Goal: Task Accomplishment & Management: Complete application form

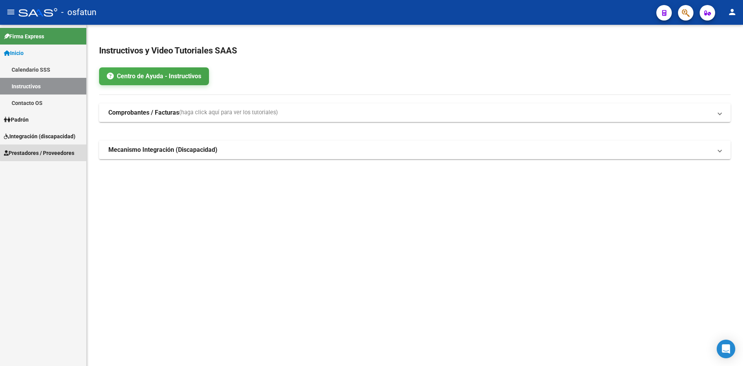
click at [45, 149] on span "Prestadores / Proveedores" at bounding box center [39, 153] width 70 height 9
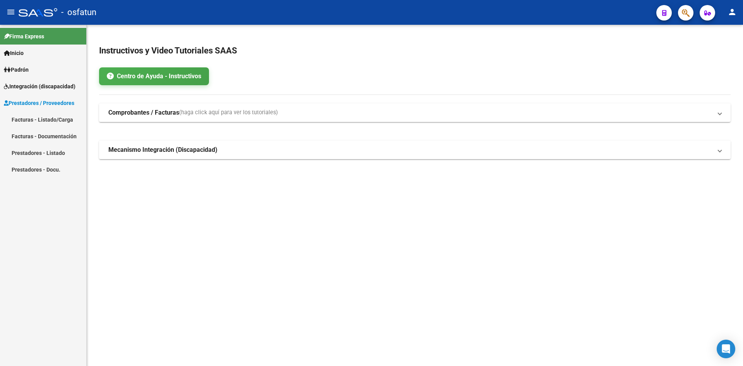
click at [39, 113] on link "Facturas - Listado/Carga" at bounding box center [43, 119] width 86 height 17
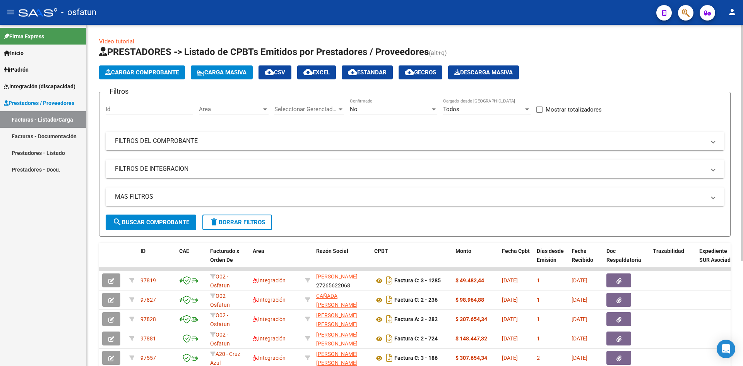
click at [136, 72] on span "Cargar Comprobante" at bounding box center [142, 72] width 74 height 7
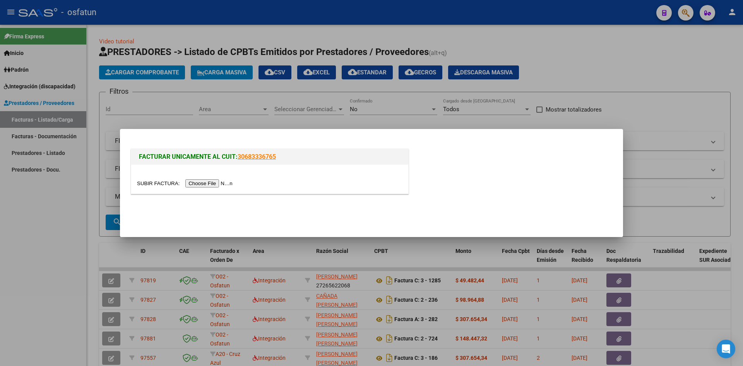
click at [212, 184] on input "file" at bounding box center [186, 183] width 98 height 8
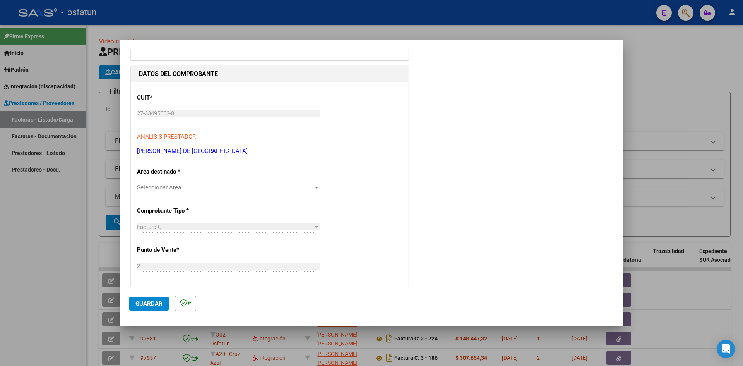
scroll to position [77, 0]
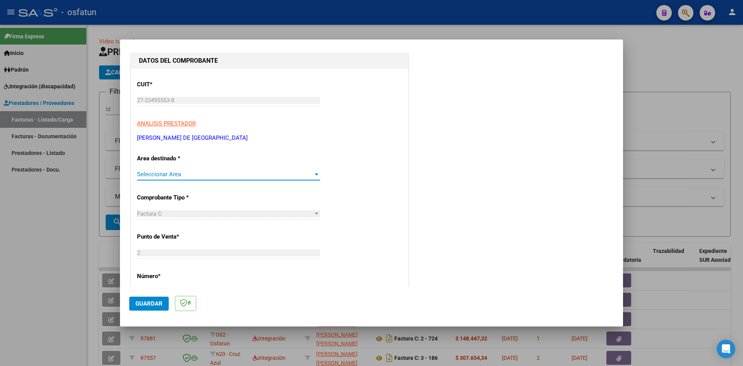
click at [210, 173] on span "Seleccionar Area" at bounding box center [225, 174] width 176 height 7
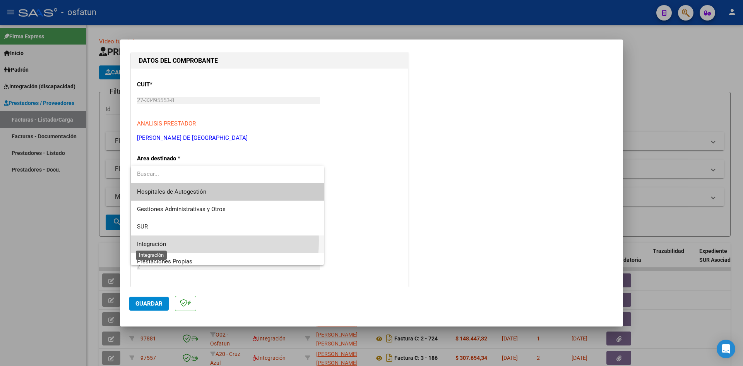
click at [158, 240] on span "Integración" at bounding box center [151, 243] width 29 height 7
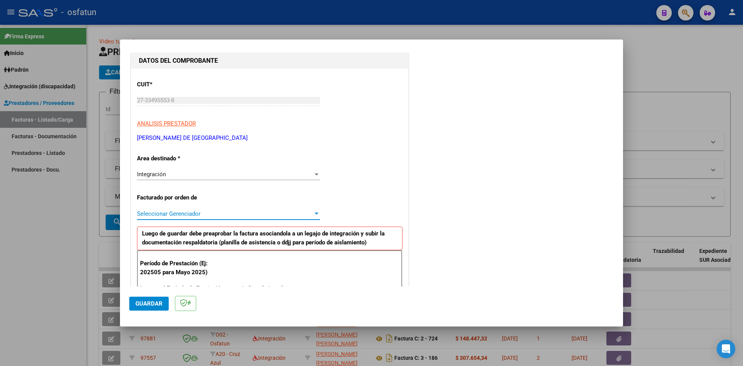
click at [160, 212] on span "Seleccionar Gerenciador" at bounding box center [225, 213] width 176 height 7
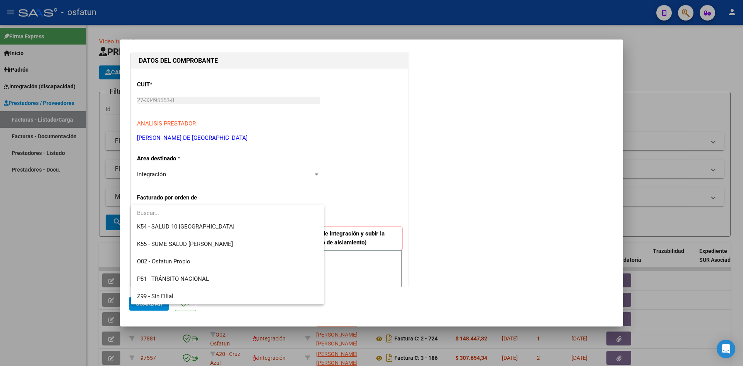
scroll to position [406, 0]
click at [178, 254] on span "O02 - Osfatun Propio" at bounding box center [227, 260] width 181 height 17
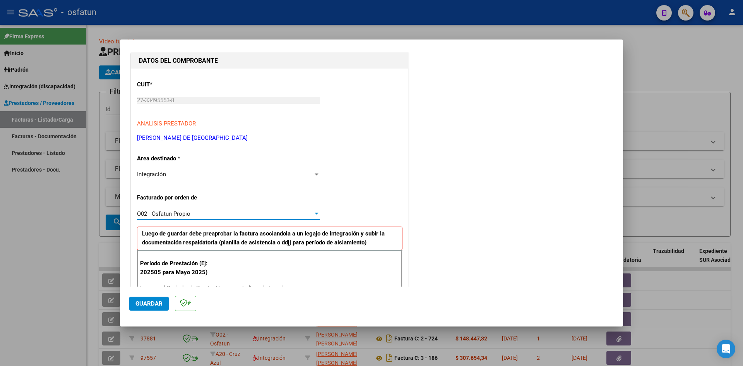
scroll to position [155, 0]
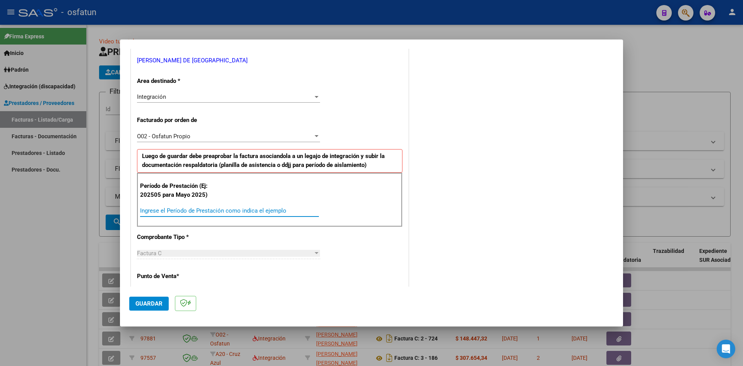
drag, startPoint x: 226, startPoint y: 207, endPoint x: 238, endPoint y: 209, distance: 12.1
click at [227, 207] on input "Ingrese el Período de Prestación como indica el ejemplo" at bounding box center [229, 210] width 179 height 7
type input "202508"
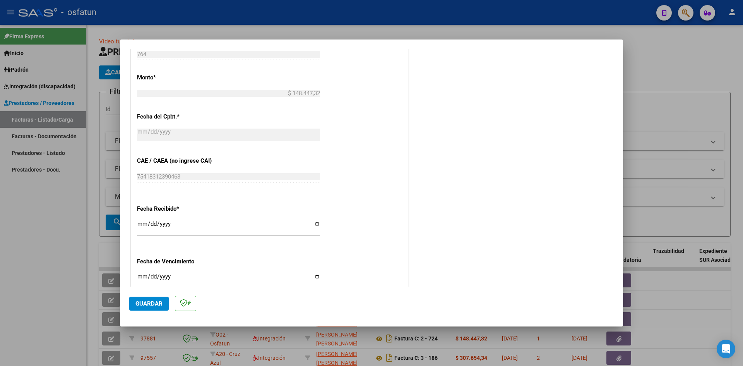
scroll to position [503, 0]
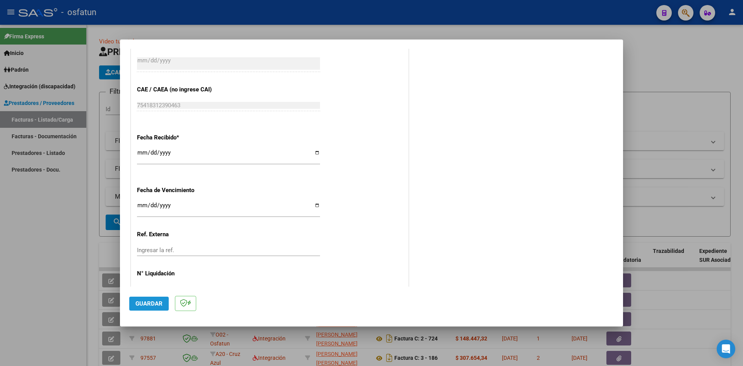
click at [161, 306] on span "Guardar" at bounding box center [148, 303] width 27 height 7
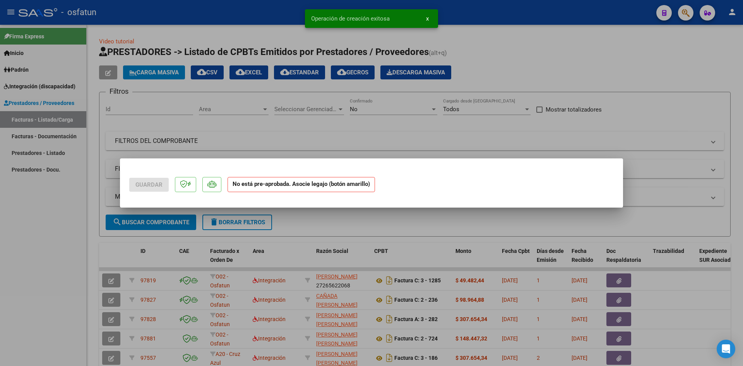
scroll to position [0, 0]
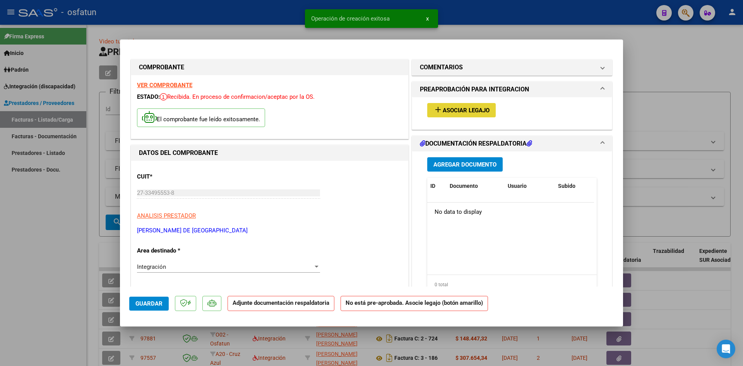
click at [459, 113] on span "Asociar Legajo" at bounding box center [466, 110] width 47 height 7
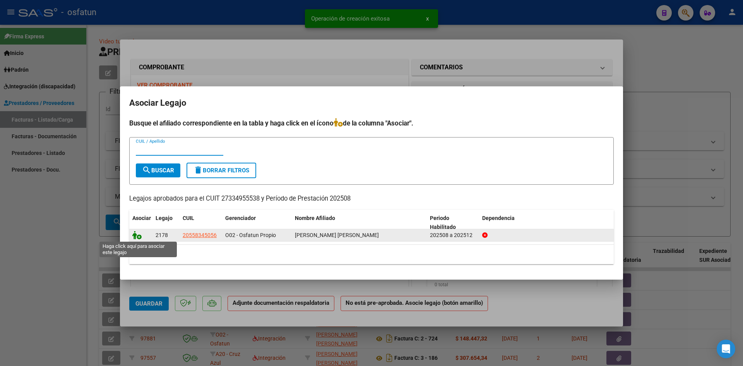
click at [133, 238] on icon at bounding box center [136, 235] width 9 height 9
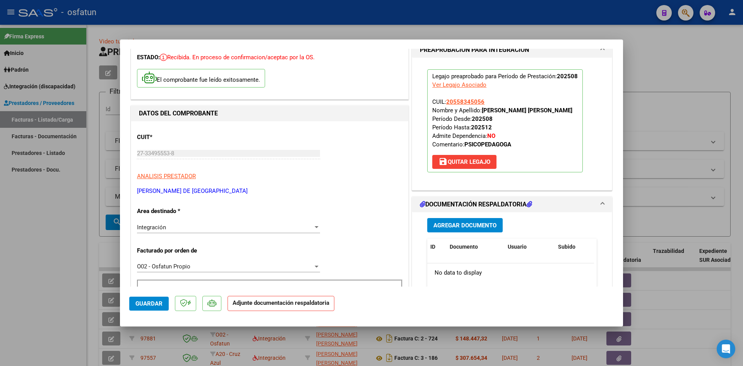
scroll to position [77, 0]
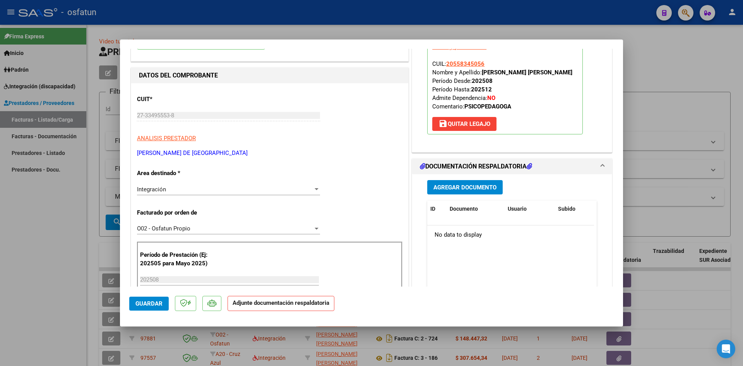
click at [471, 194] on button "Agregar Documento" at bounding box center [464, 187] width 75 height 14
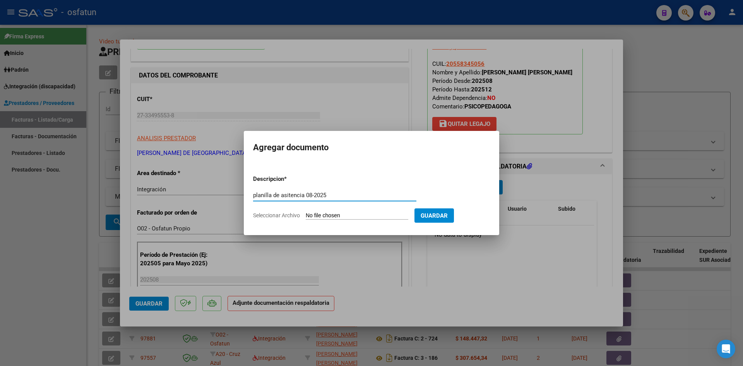
type input "planilla de asitencia 08-2025"
click at [323, 214] on input "Seleccionar Archivo" at bounding box center [357, 215] width 103 height 7
type input "C:\fakepath\FACT 764 asis.pdf"
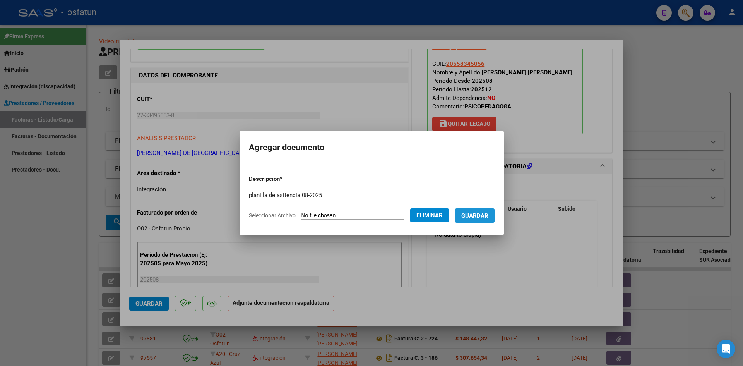
click at [472, 212] on span "Guardar" at bounding box center [474, 215] width 27 height 7
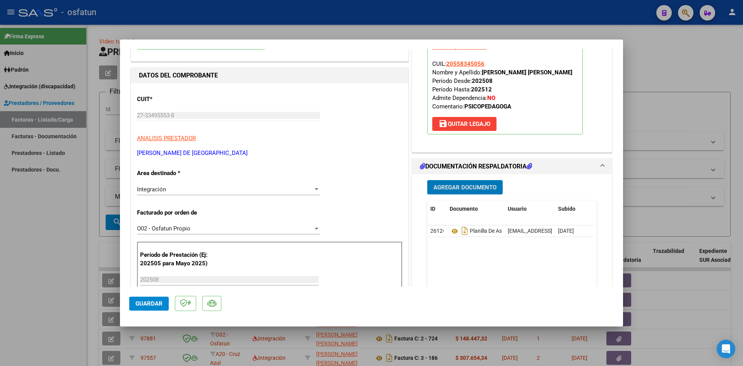
click at [155, 299] on button "Guardar" at bounding box center [148, 303] width 39 height 14
click at [154, 309] on button "Guardar" at bounding box center [148, 303] width 39 height 14
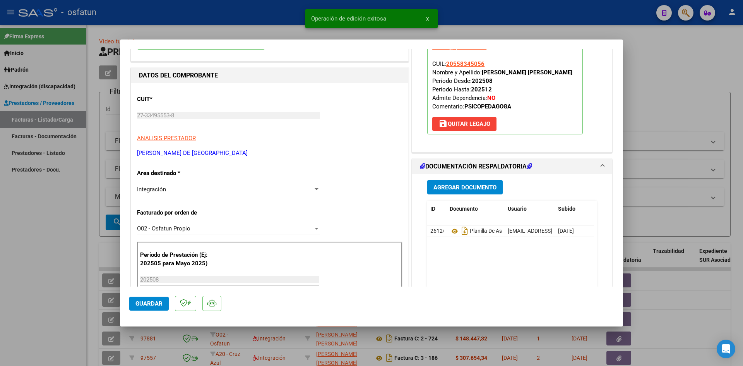
click at [681, 79] on div at bounding box center [371, 183] width 743 height 366
type input "$ 0,00"
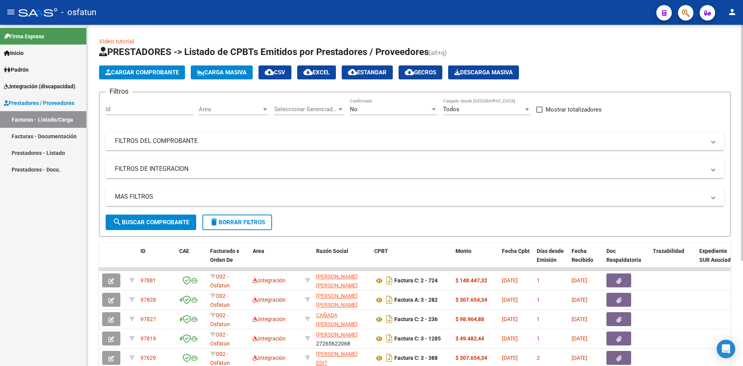
click at [149, 75] on span "Cargar Comprobante" at bounding box center [142, 72] width 74 height 7
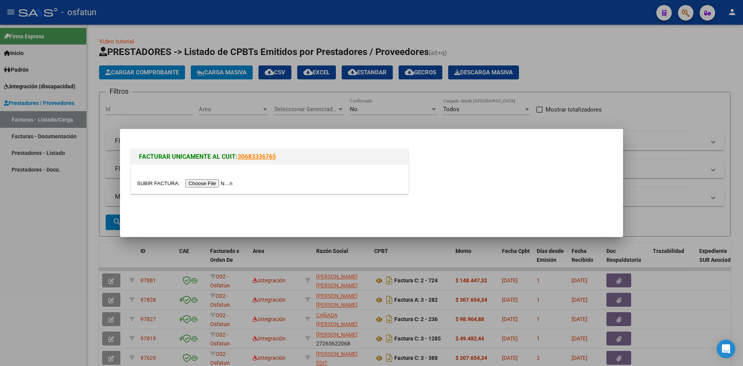
click at [221, 183] on input "file" at bounding box center [186, 183] width 98 height 8
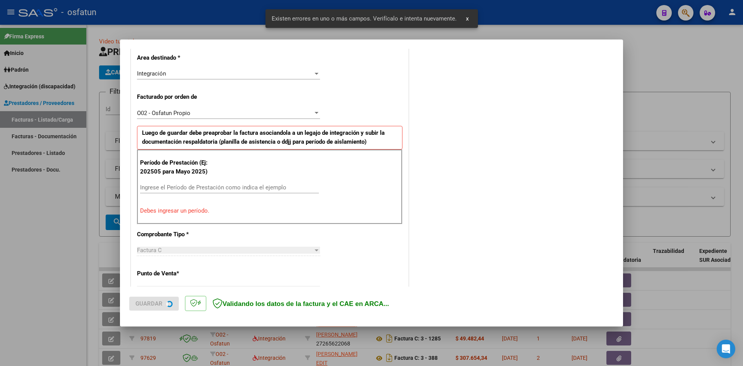
scroll to position [190, 0]
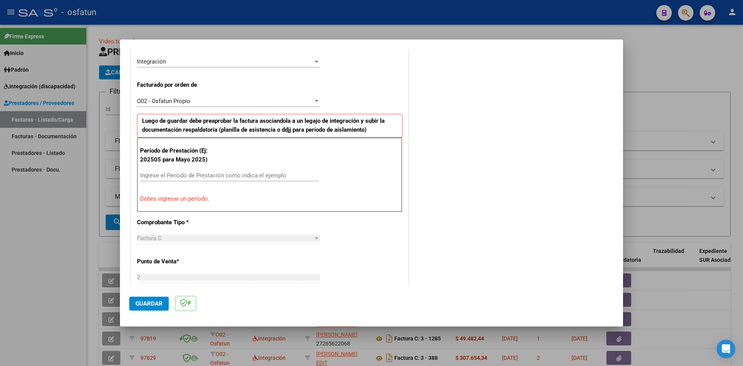
click at [226, 180] on div "Ingrese el Período de Prestación como indica el ejemplo" at bounding box center [229, 175] width 179 height 12
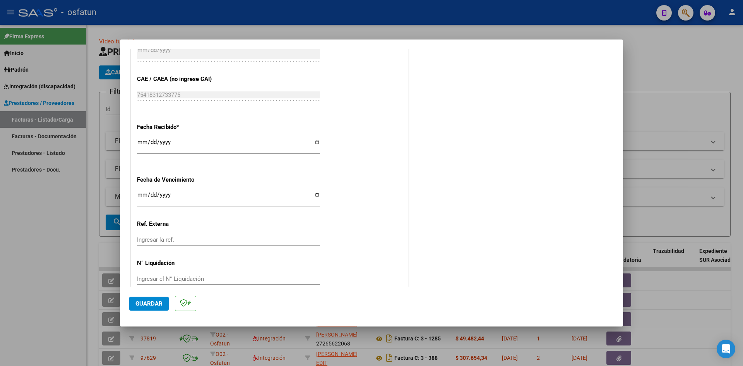
scroll to position [527, 0]
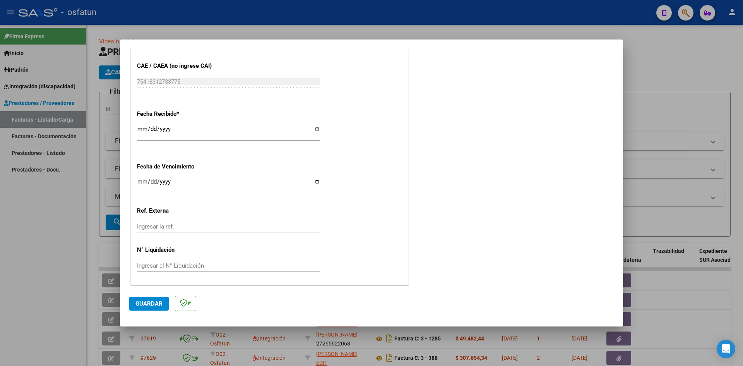
type input "202509"
click at [151, 305] on span "Guardar" at bounding box center [148, 303] width 27 height 7
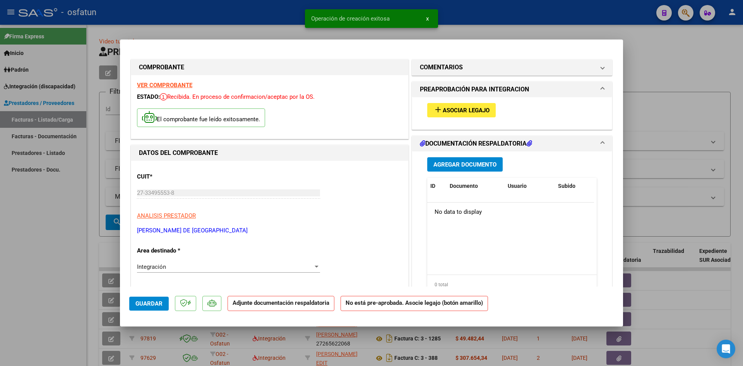
click at [481, 109] on span "Asociar Legajo" at bounding box center [466, 110] width 47 height 7
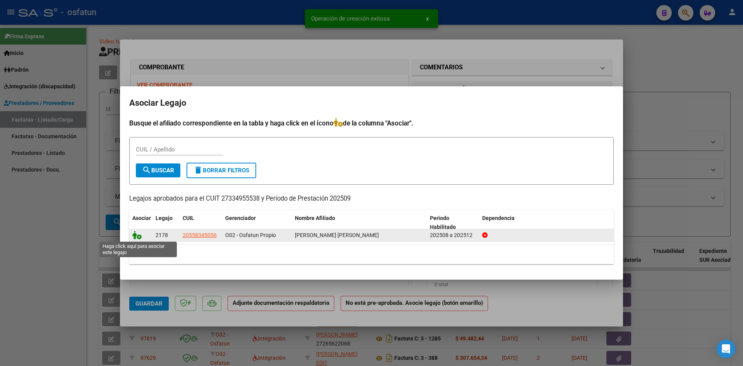
click at [138, 232] on icon at bounding box center [136, 235] width 9 height 9
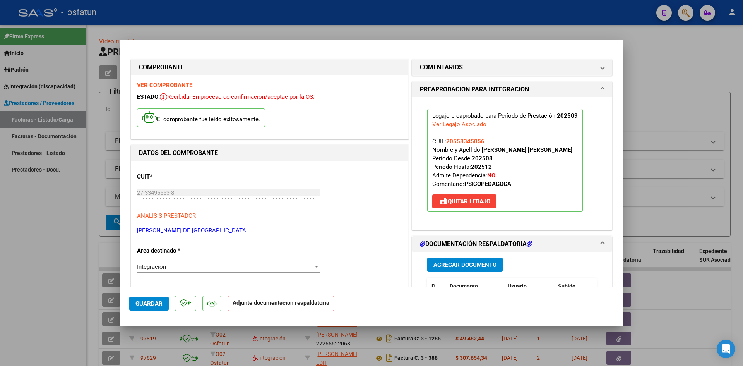
click at [447, 268] on span "Agregar Documento" at bounding box center [464, 264] width 63 height 7
click at [473, 268] on span "Agregar Documento" at bounding box center [464, 264] width 63 height 7
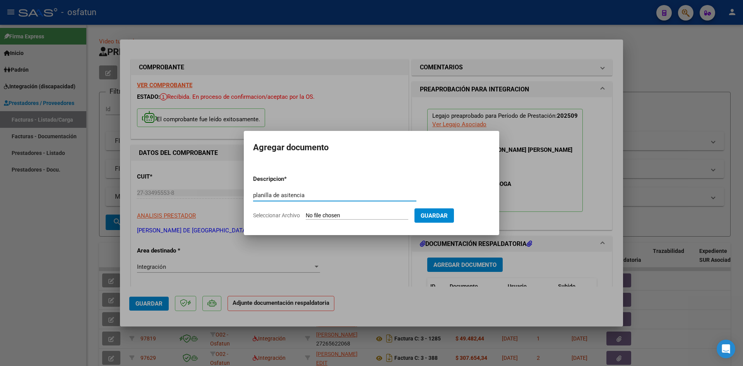
click at [287, 195] on input "planilla de asitencia" at bounding box center [334, 195] width 163 height 7
click at [288, 195] on input "planilla de asitencia" at bounding box center [334, 195] width 163 height 7
click at [311, 197] on input "planilla de asistencia" at bounding box center [334, 195] width 163 height 7
type input "planilla de asistencia 09-2025"
click at [330, 214] on input "Seleccionar Archivo" at bounding box center [357, 215] width 103 height 7
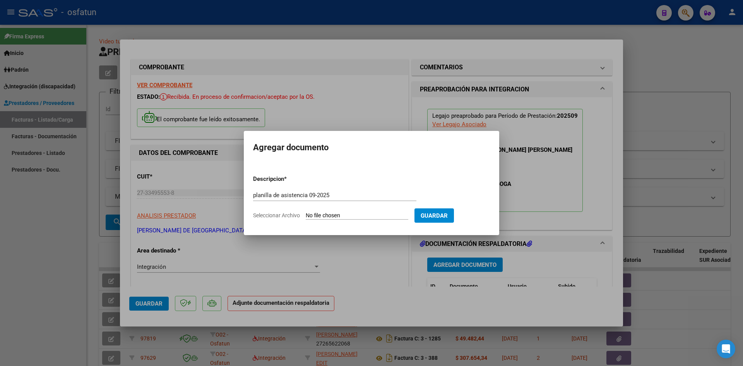
type input "C:\fakepath\FACT 765 asis.pdf"
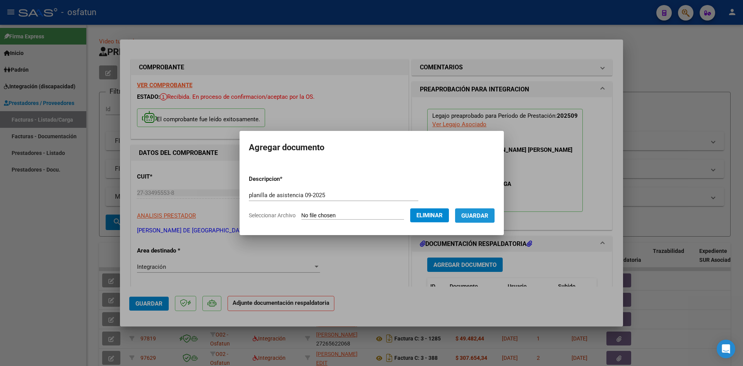
click at [487, 214] on span "Guardar" at bounding box center [474, 215] width 27 height 7
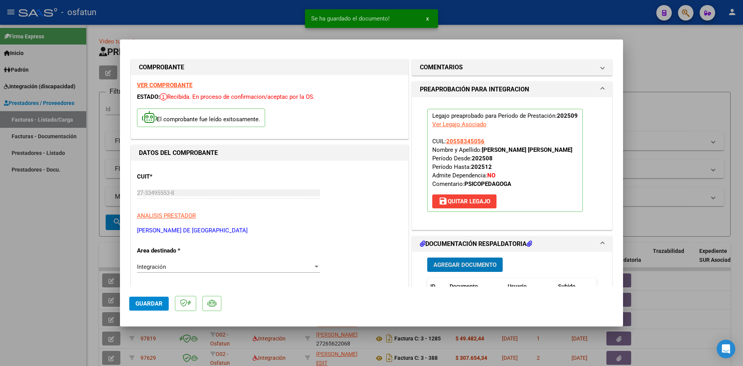
click at [145, 301] on span "Guardar" at bounding box center [148, 303] width 27 height 7
click at [655, 58] on div at bounding box center [371, 183] width 743 height 366
type input "$ 0,00"
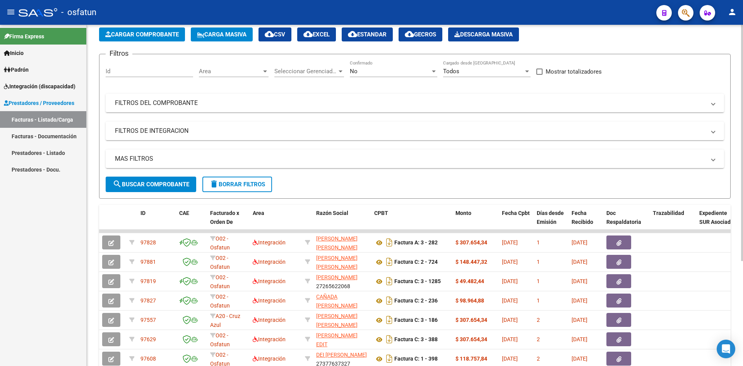
scroll to position [35, 0]
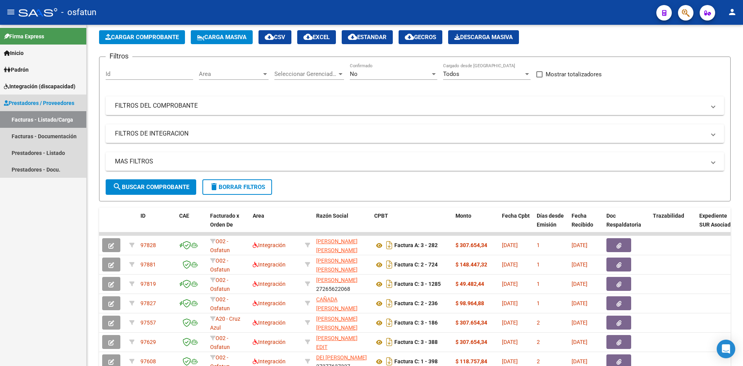
click at [29, 120] on link "Facturas - Listado/Carga" at bounding box center [43, 119] width 86 height 17
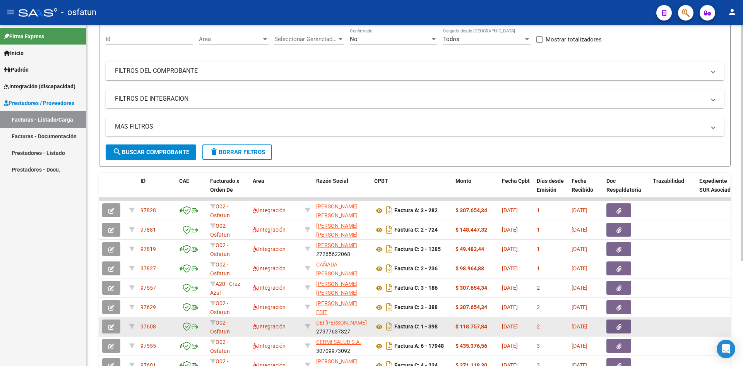
scroll to position [151, 0]
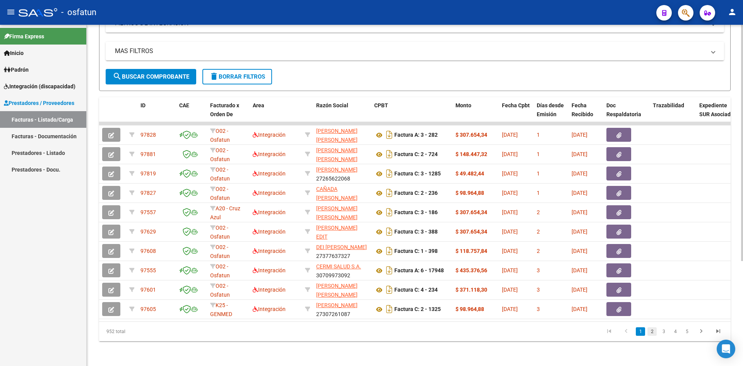
click at [654, 335] on link "2" at bounding box center [651, 331] width 9 height 9
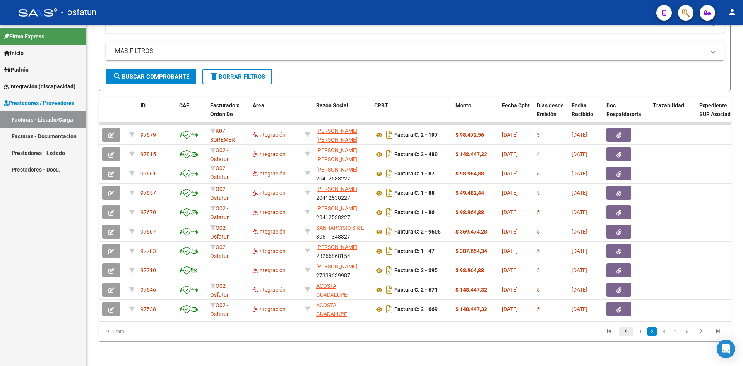
click at [628, 330] on icon "go to previous page" at bounding box center [626, 331] width 10 height 9
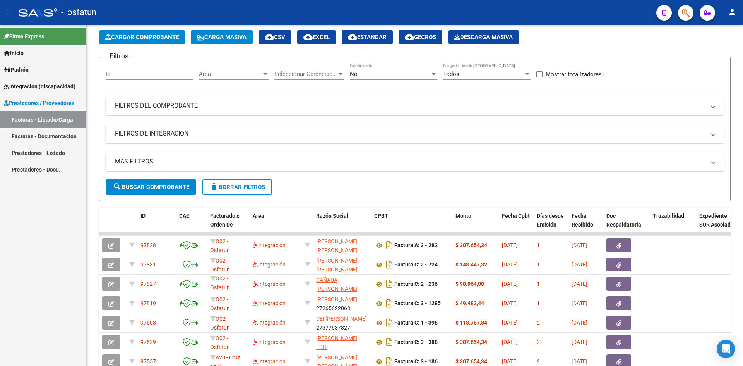
scroll to position [10, 0]
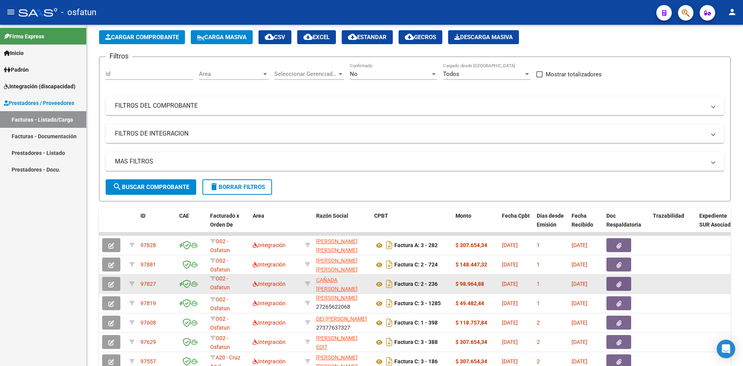
click at [694, 291] on datatable-body-cell at bounding box center [673, 283] width 46 height 19
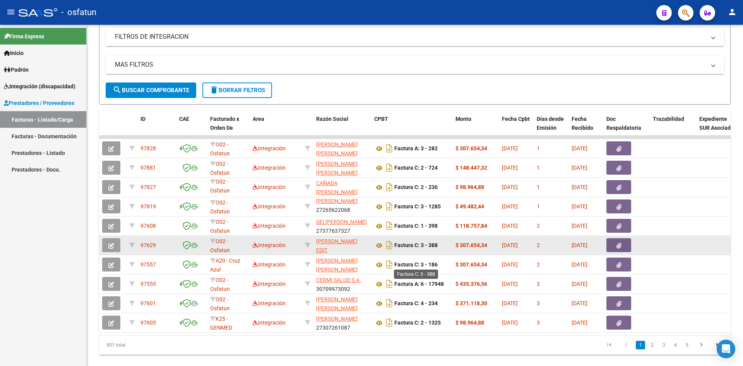
scroll to position [113, 0]
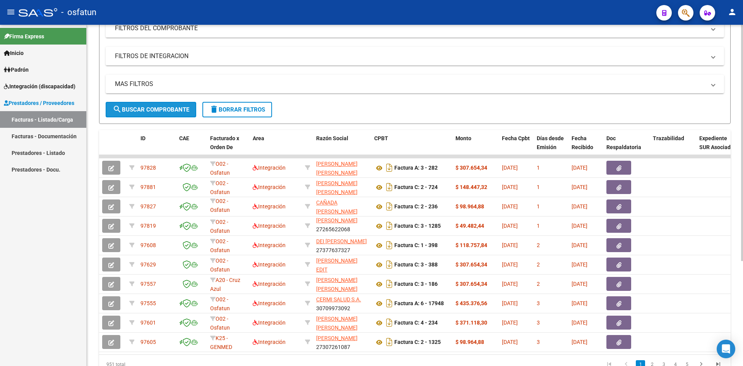
click at [164, 109] on span "search Buscar Comprobante" at bounding box center [151, 109] width 77 height 7
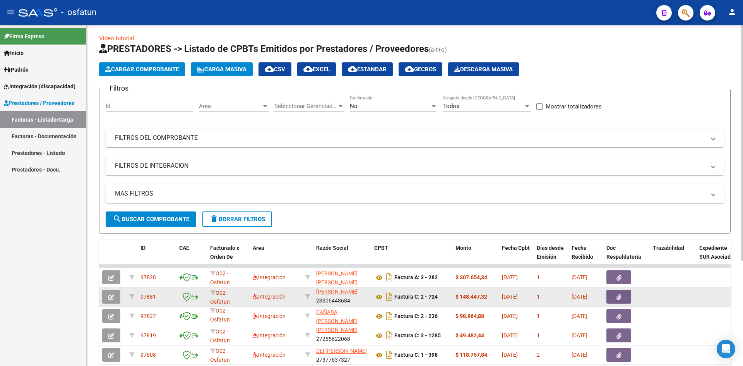
scroll to position [0, 0]
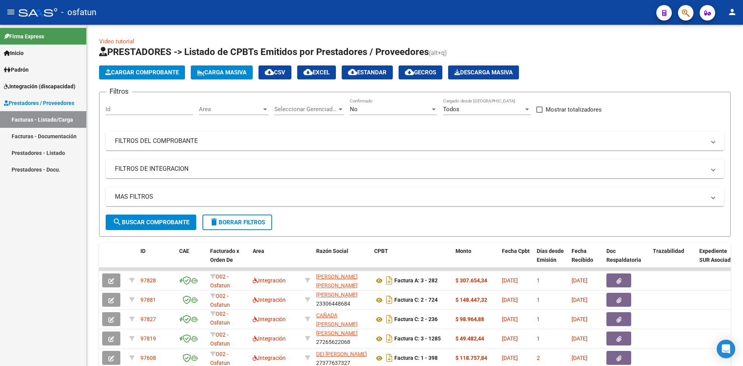
click at [12, 72] on span "Padrón" at bounding box center [16, 69] width 25 height 9
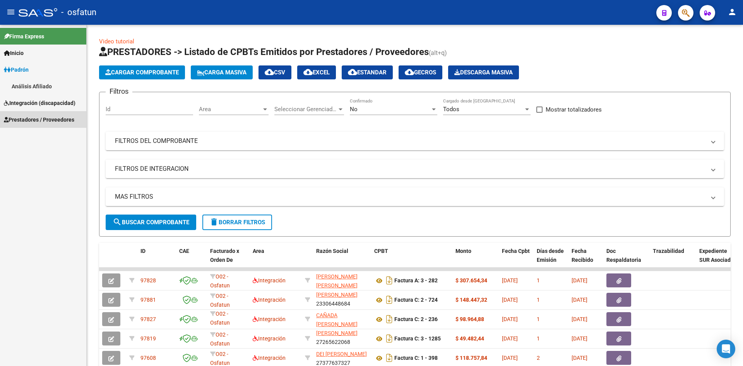
click at [39, 121] on span "Prestadores / Proveedores" at bounding box center [39, 119] width 70 height 9
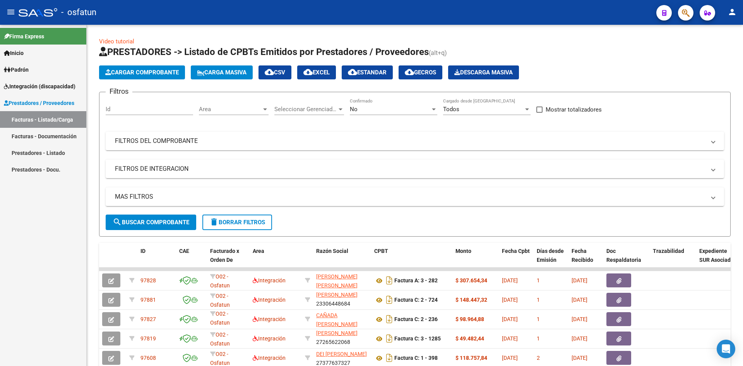
click at [48, 126] on link "Facturas - Listado/Carga" at bounding box center [43, 119] width 86 height 17
click at [150, 74] on span "Cargar Comprobante" at bounding box center [142, 72] width 74 height 7
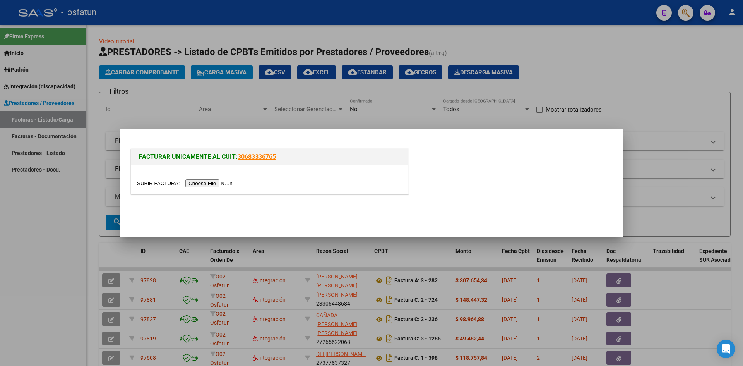
click at [679, 101] on div at bounding box center [371, 183] width 743 height 366
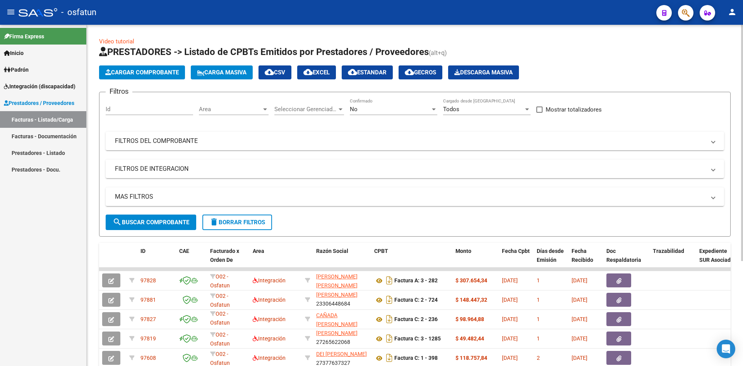
click at [170, 225] on span "search Buscar Comprobante" at bounding box center [151, 222] width 77 height 7
click at [140, 144] on mat-panel-title "FILTROS DEL COMPROBANTE" at bounding box center [410, 141] width 590 height 9
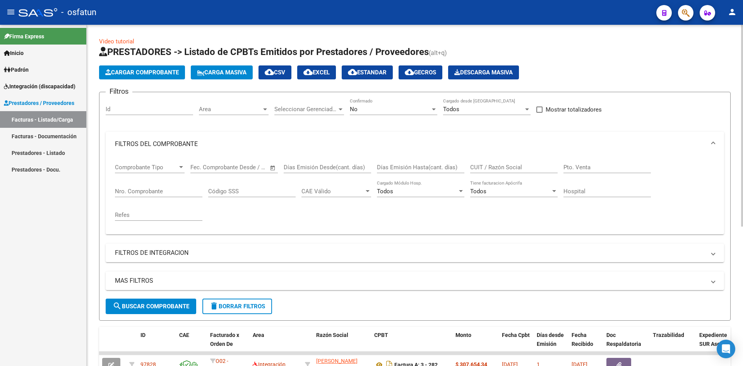
click at [496, 161] on div "CUIT / Razón Social" at bounding box center [513, 164] width 87 height 17
click at [489, 164] on input "CUIT / Razón Social" at bounding box center [513, 167] width 87 height 7
paste input "[PERSON_NAME]"
type input "Y"
click at [282, 114] on div "Seleccionar Gerenciador Seleccionar Gerenciador" at bounding box center [309, 106] width 70 height 17
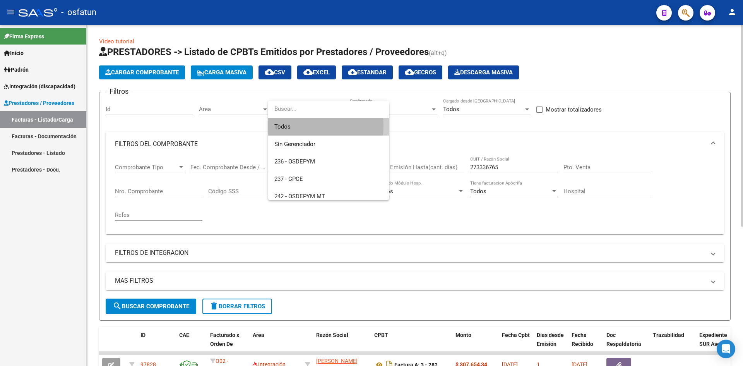
drag, startPoint x: 288, startPoint y: 126, endPoint x: 392, endPoint y: 123, distance: 103.7
click at [289, 126] on span "Todos" at bounding box center [328, 126] width 108 height 17
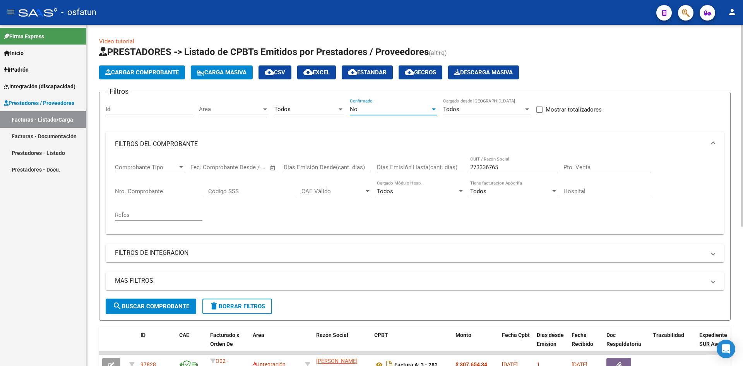
click at [407, 106] on div "No" at bounding box center [390, 109] width 80 height 7
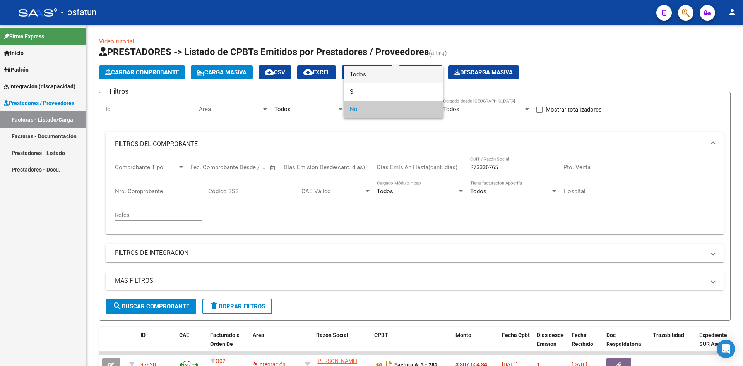
click at [392, 72] on span "Todos" at bounding box center [393, 74] width 87 height 17
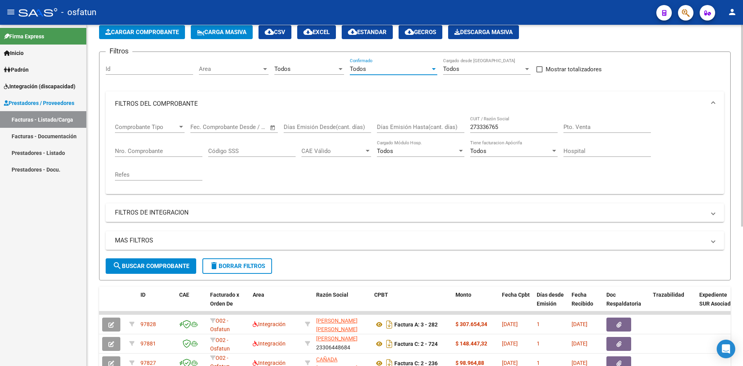
scroll to position [39, 0]
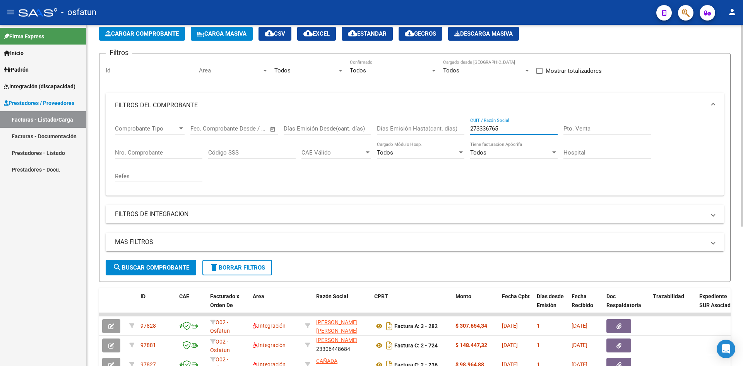
drag, startPoint x: 485, startPoint y: 131, endPoint x: 497, endPoint y: 120, distance: 16.2
click at [512, 129] on input "273336765" at bounding box center [513, 128] width 87 height 7
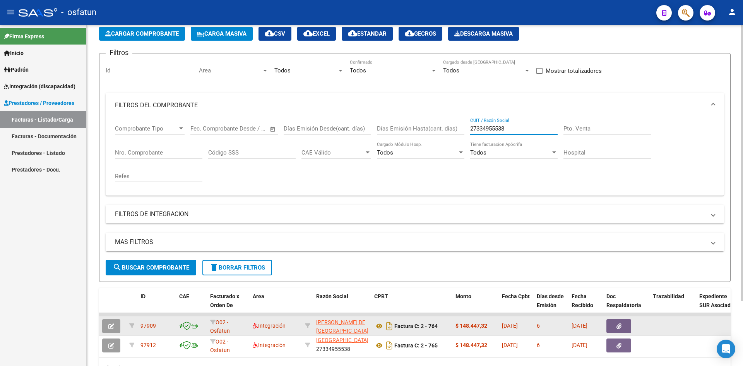
scroll to position [77, 0]
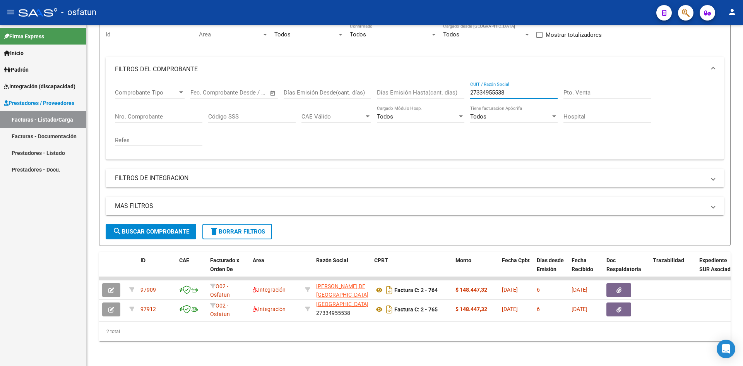
type input "27334955538"
